Goal: Transaction & Acquisition: Purchase product/service

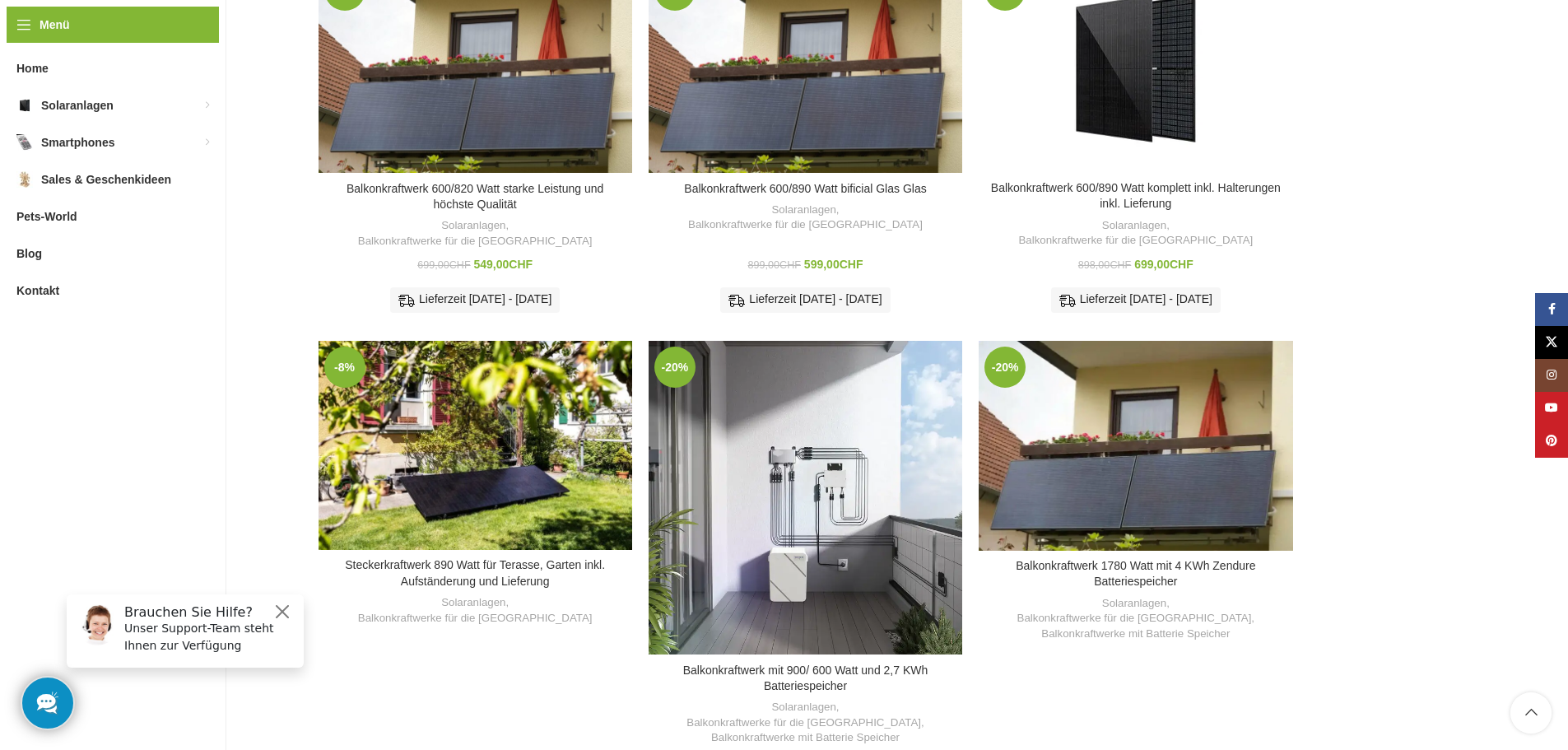
scroll to position [741, 0]
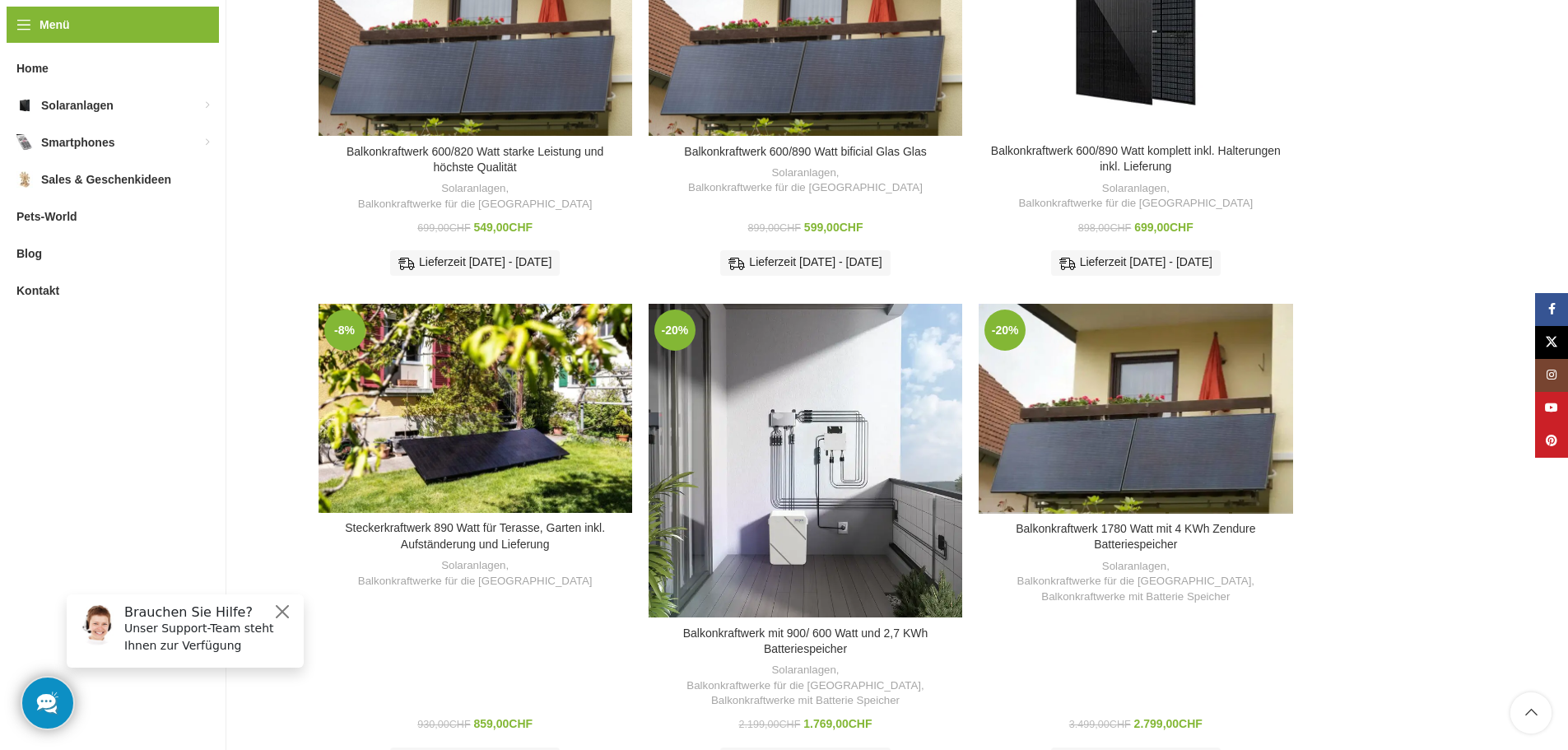
click at [1154, 521] on h3 "Balkonkraftwerk 1780 Watt mit 4 KWh Zendure Batteriespeicher" at bounding box center [1135, 537] width 297 height 32
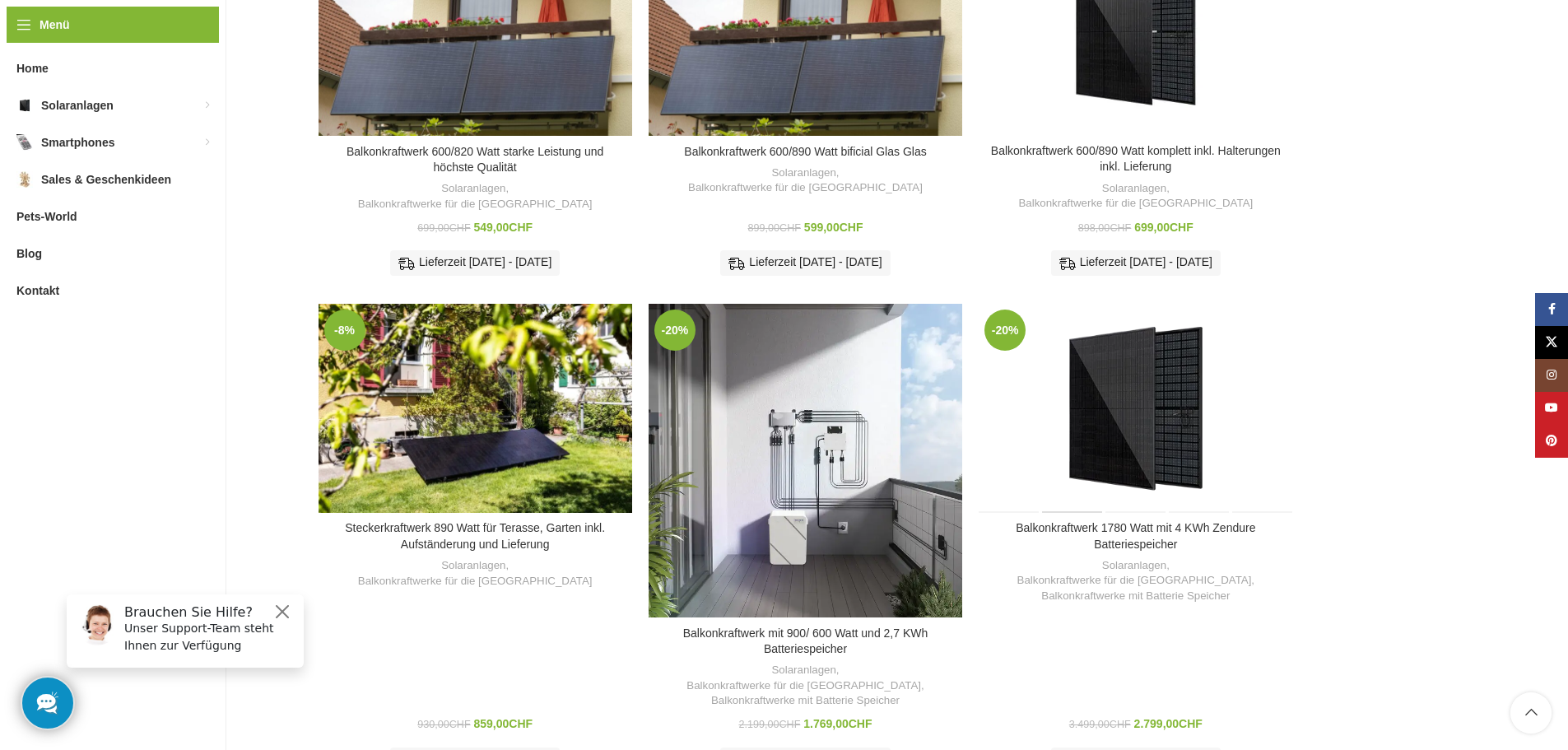
click at [1101, 352] on div "Balkonkraftwerk 1780 Watt mit 4 KWh Zendure Batteriespeicher" at bounding box center [1072, 408] width 63 height 209
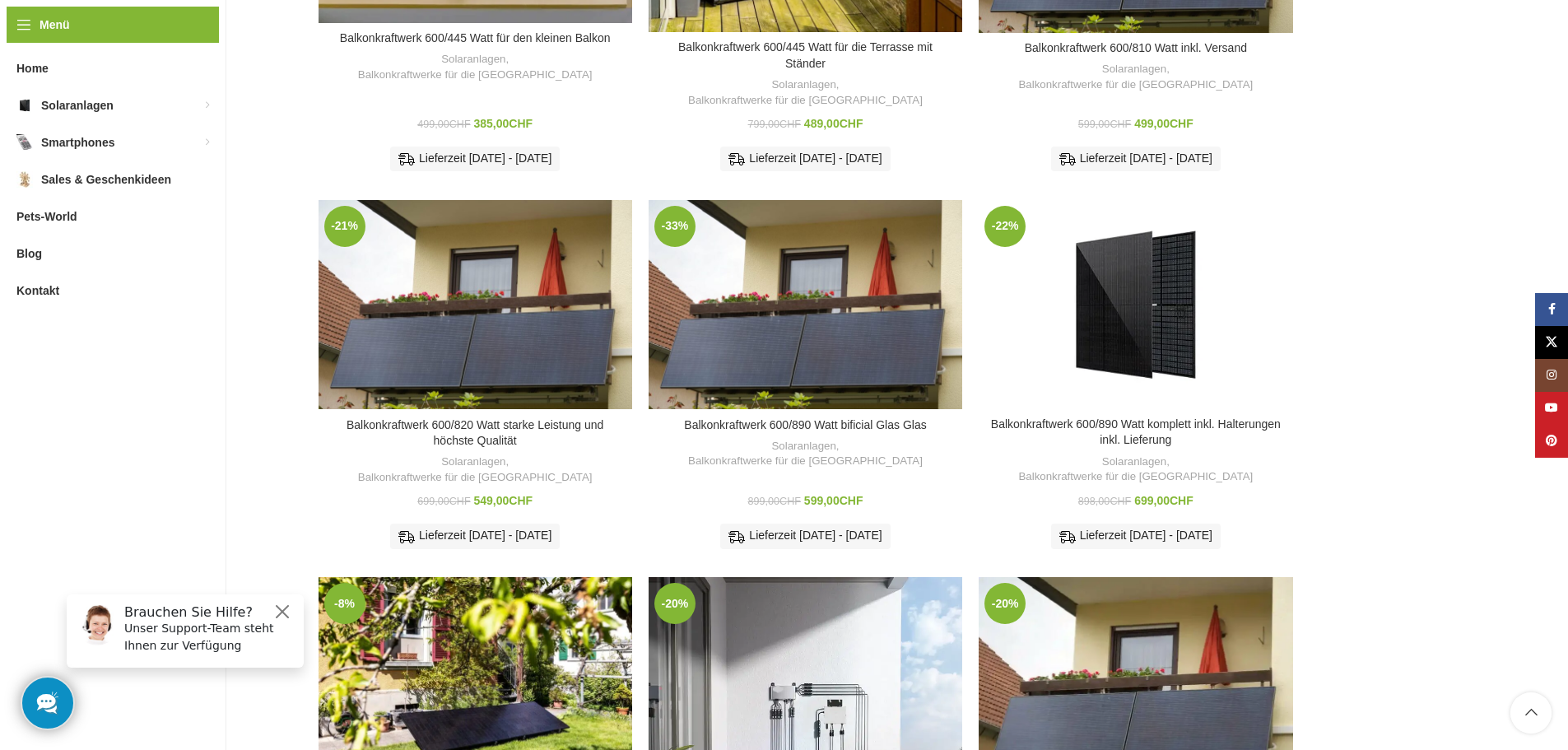
scroll to position [494, 0]
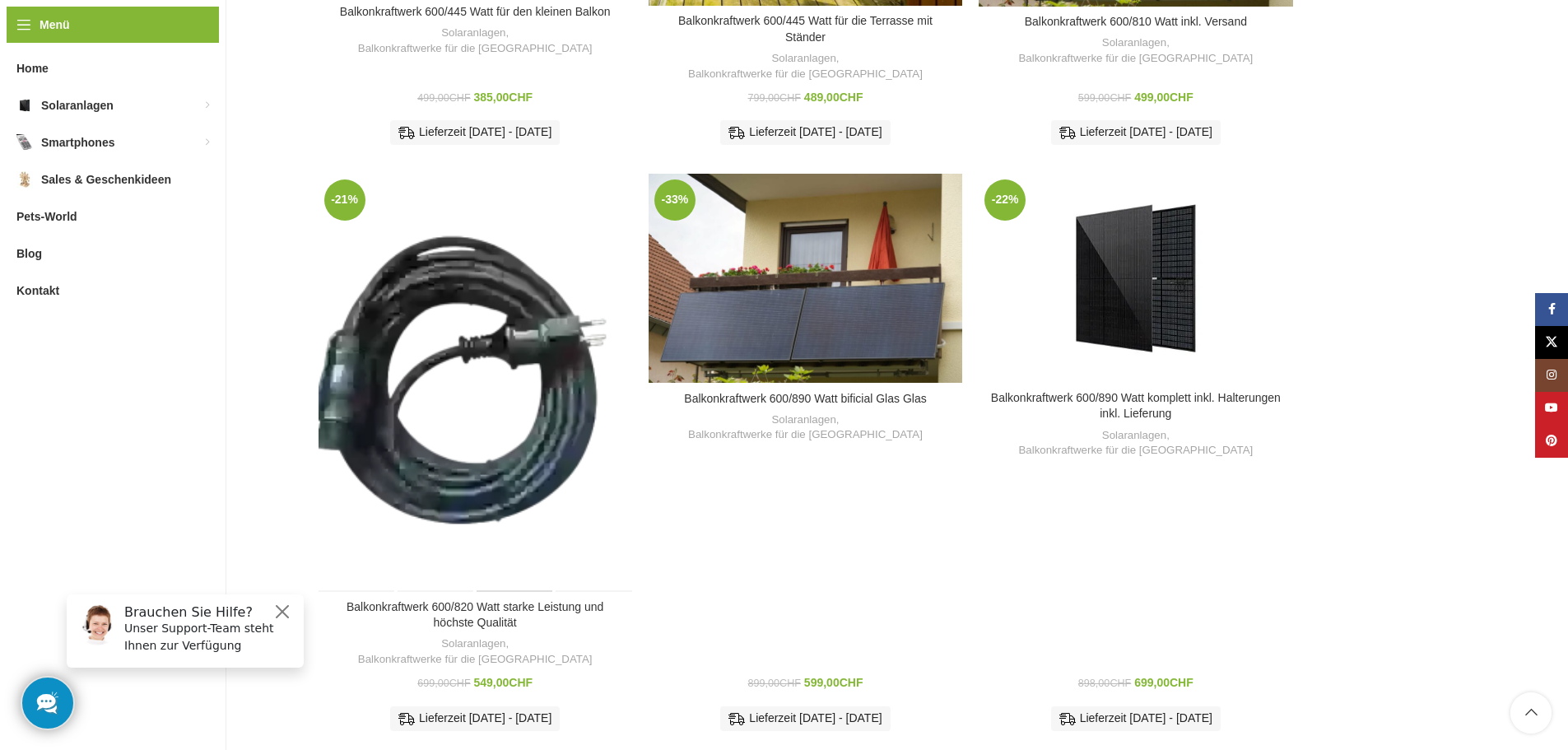
click at [525, 295] on div "Balkonkraftwerk 600/820 Watt starke Leistung und höchste Qualität" at bounding box center [514, 383] width 79 height 418
